Goal: Information Seeking & Learning: Find specific fact

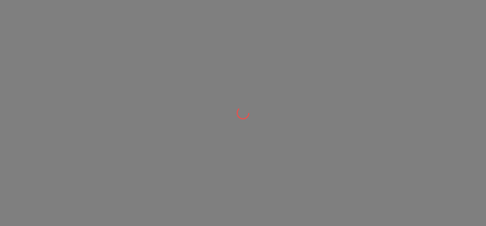
click at [425, 118] on div at bounding box center [243, 113] width 486 height 226
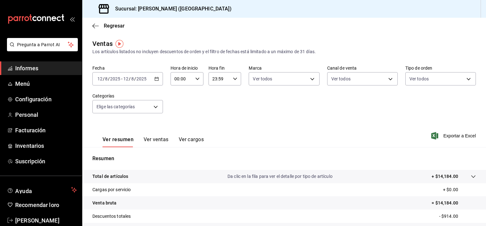
click at [155, 80] on icon "button" at bounding box center [156, 79] width 4 height 4
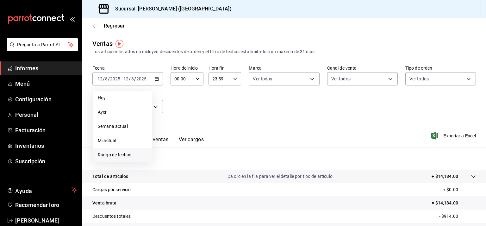
click at [133, 154] on span "Rango de fechas" at bounding box center [122, 155] width 49 height 7
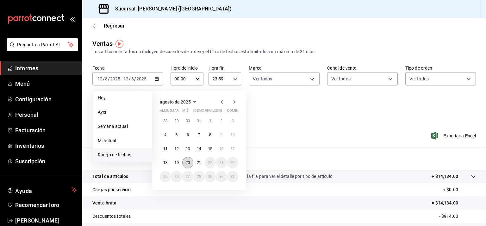
click at [187, 163] on font "20" at bounding box center [188, 162] width 4 height 4
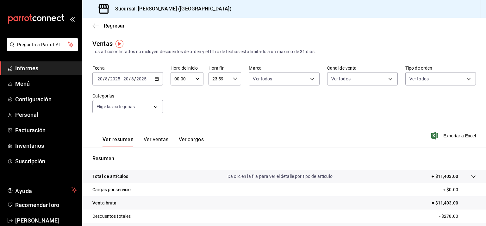
click at [308, 121] on div "Ver resumen Ver ventas Ver cargos Exportar a Excel" at bounding box center [284, 134] width 404 height 26
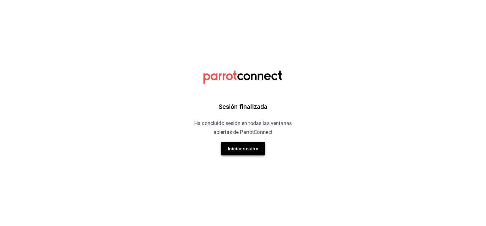
click at [246, 147] on font "Iniciar sesión" at bounding box center [243, 149] width 30 height 6
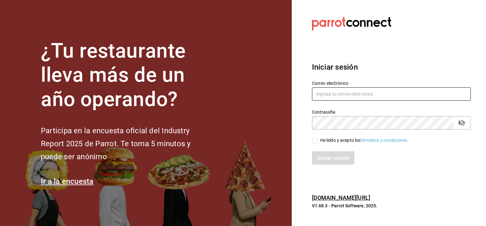
type input "[EMAIL_ADDRESS][DOMAIN_NAME]"
click at [321, 139] on font "He leído y acepto los" at bounding box center [340, 140] width 41 height 5
click at [318, 139] on input "He leído y acepto los Términos y condiciones." at bounding box center [315, 141] width 6 height 6
checkbox input "true"
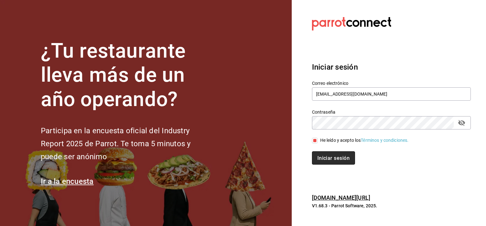
click at [325, 157] on font "Iniciar sesión" at bounding box center [333, 158] width 32 height 6
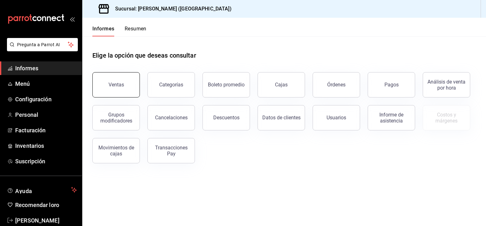
click at [127, 82] on button "Ventas" at bounding box center [115, 84] width 47 height 25
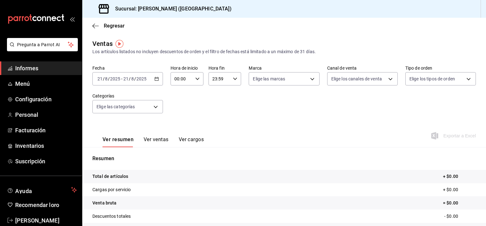
click at [156, 79] on icon "button" at bounding box center [156, 79] width 4 height 4
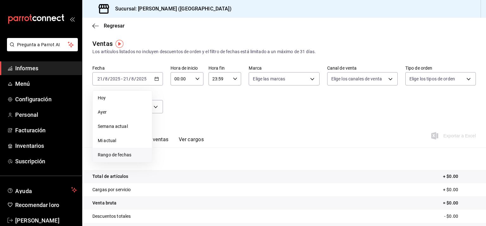
click at [116, 156] on font "Rango de fechas" at bounding box center [115, 154] width 34 height 5
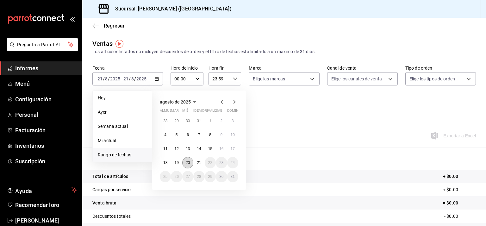
click at [186, 163] on font "20" at bounding box center [188, 162] width 4 height 4
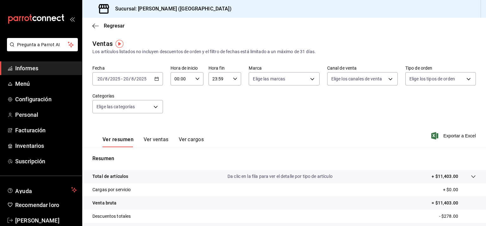
click at [268, 120] on div "Fecha 2025-08-20 20 / 8 / 2025 - 2025-08-20 20 / 8 / 2025 Hora de inicio 00:00 …" at bounding box center [283, 93] width 383 height 56
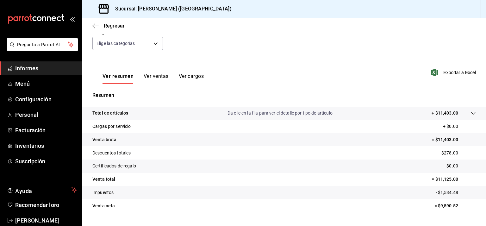
click at [448, 139] on font "= $11,403.00" at bounding box center [445, 139] width 27 height 5
copy font "11,403.00"
click at [443, 153] on font "- $278.00" at bounding box center [448, 152] width 19 height 5
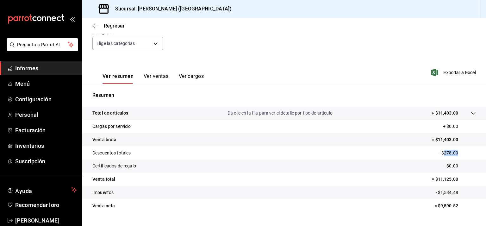
copy font "278.00"
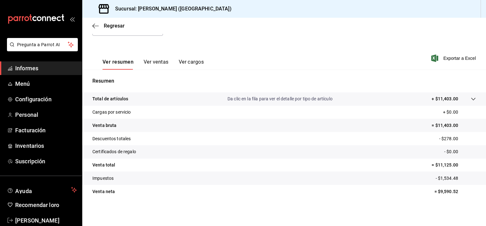
click at [307, 140] on tr "Descuentos totales - $278.00" at bounding box center [284, 138] width 404 height 13
click at [440, 177] on font "- $1,534.48" at bounding box center [447, 178] width 22 height 5
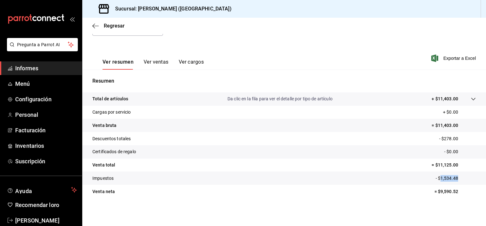
click at [440, 177] on font "- $1,534.48" at bounding box center [447, 178] width 22 height 5
copy font "1,534.48"
click at [94, 21] on div "Regresar" at bounding box center [284, 26] width 404 height 16
click at [95, 25] on icon "button" at bounding box center [95, 26] width 6 height 6
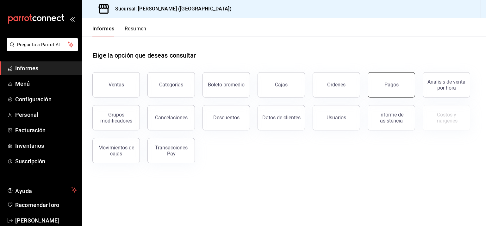
click at [394, 86] on font "Pagos" at bounding box center [391, 85] width 14 height 6
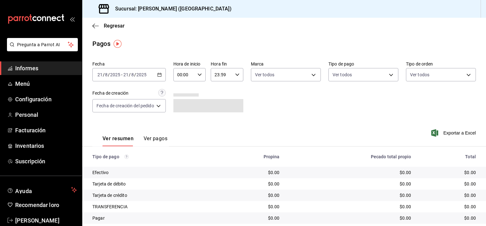
click at [161, 74] on icon "button" at bounding box center [159, 74] width 4 height 4
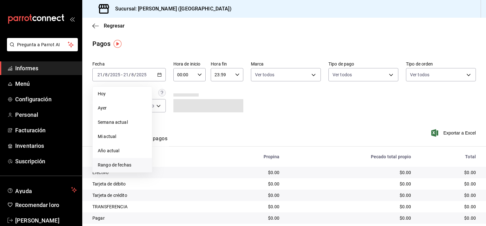
click at [125, 167] on font "Rango de fechas" at bounding box center [115, 164] width 34 height 5
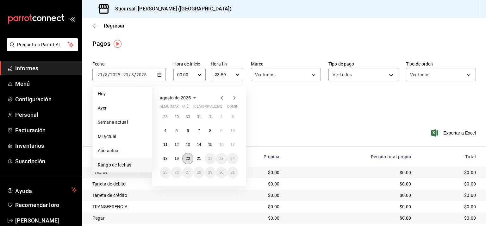
click at [188, 160] on button "20" at bounding box center [187, 158] width 11 height 11
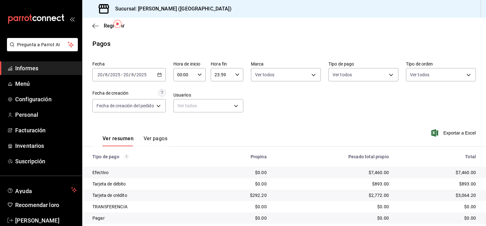
scroll to position [20, 0]
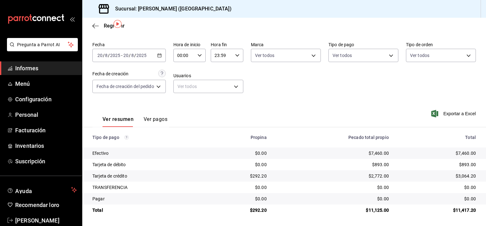
click at [457, 154] on font "$7,460.00" at bounding box center [466, 153] width 20 height 5
copy font "7,460.00"
click at [221, 159] on td "$0.00" at bounding box center [239, 164] width 65 height 11
click at [461, 162] on font "$893.00" at bounding box center [467, 164] width 17 height 5
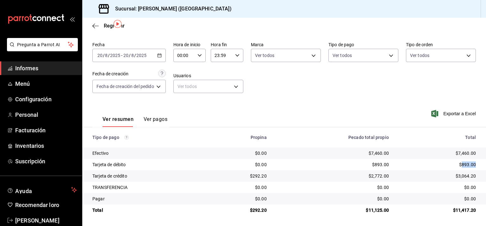
click at [461, 162] on font "$893.00" at bounding box center [467, 164] width 17 height 5
copy font "893.00"
drag, startPoint x: 486, startPoint y: 109, endPoint x: 393, endPoint y: 177, distance: 115.1
click at [394, 177] on td "$3,064.20" at bounding box center [440, 175] width 92 height 11
click at [462, 176] on font "$3,064.20" at bounding box center [466, 175] width 20 height 5
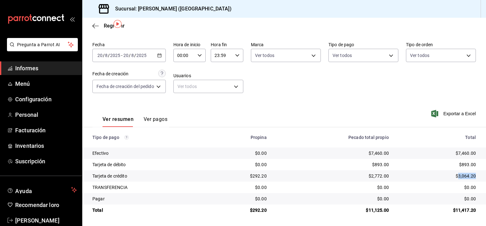
click at [462, 176] on font "$3,064.20" at bounding box center [466, 175] width 20 height 5
copy font "3,064.20"
click at [255, 208] on font "$292.20" at bounding box center [258, 210] width 17 height 5
copy font "292.20"
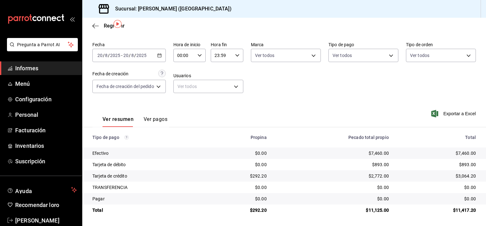
click at [377, 210] on font "$11,125.00" at bounding box center [377, 210] width 23 height 5
copy font "11,125.00"
